Goal: Task Accomplishment & Management: Complete application form

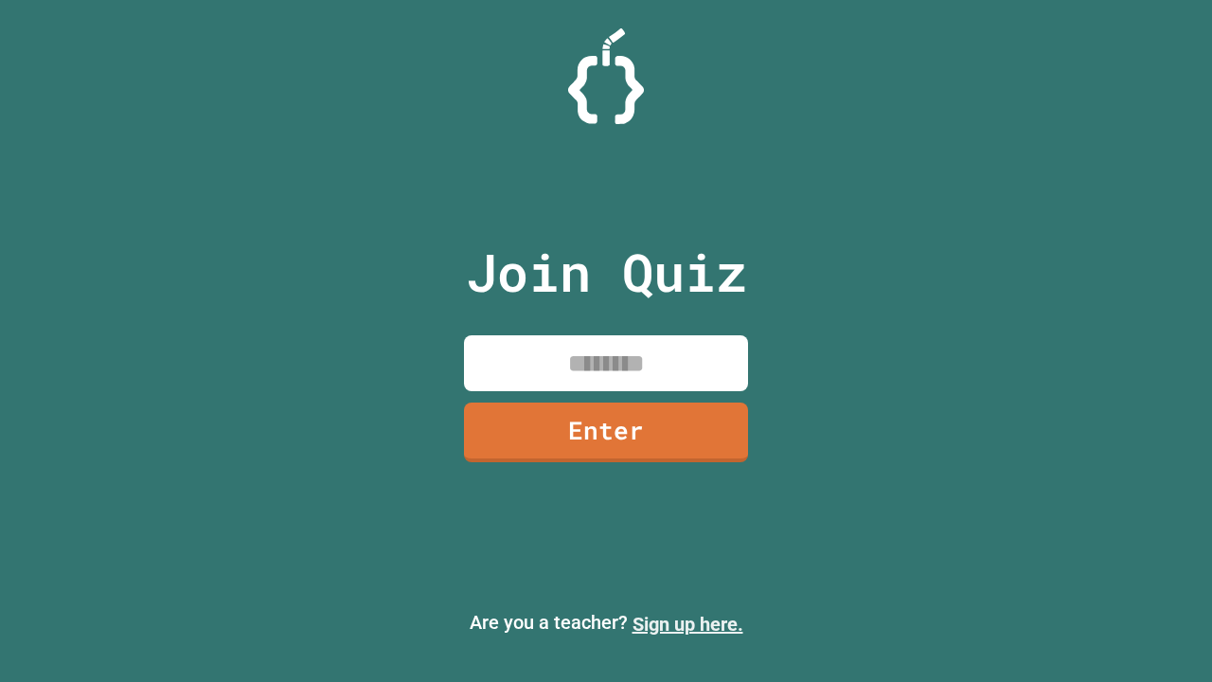
click at [687, 624] on link "Sign up here." at bounding box center [687, 624] width 111 height 23
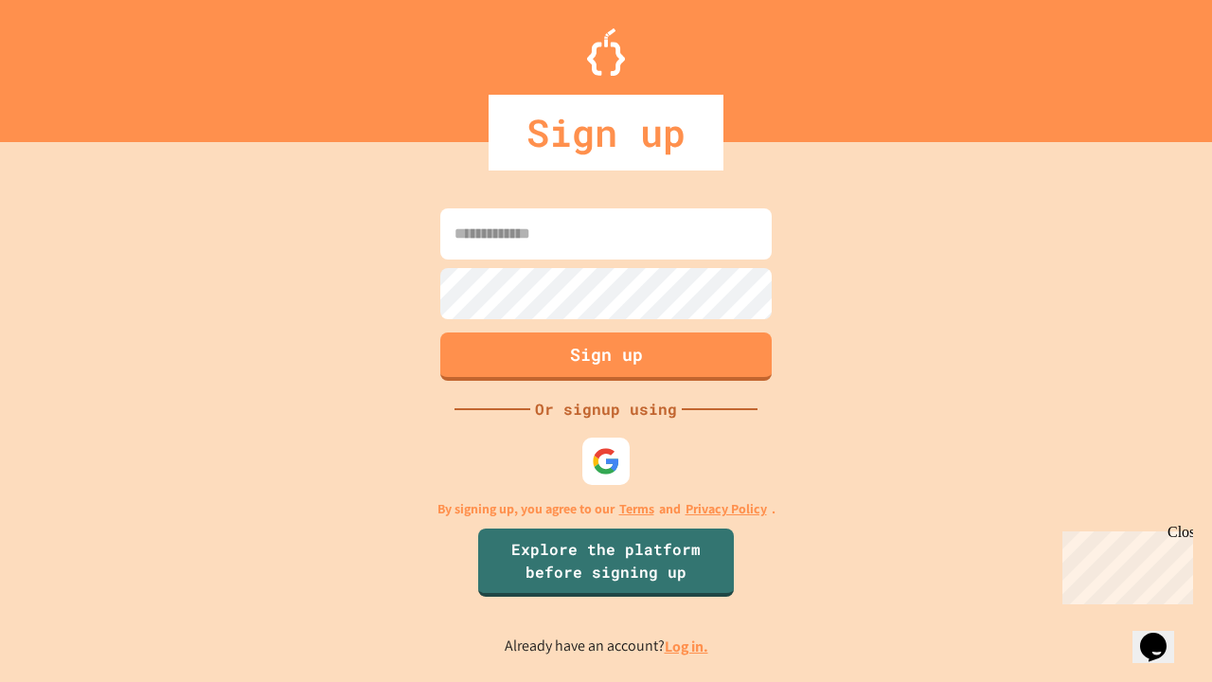
click at [687, 646] on link "Log in." at bounding box center [687, 646] width 44 height 20
